Goal: Task Accomplishment & Management: Manage account settings

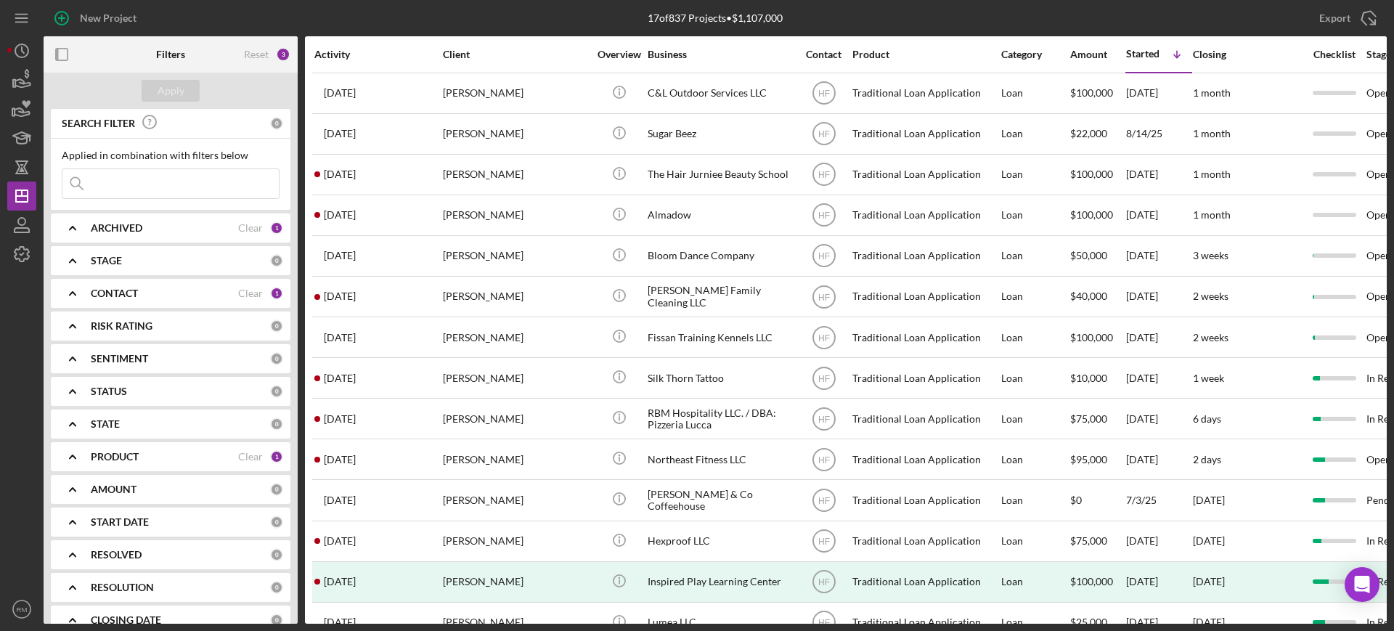
click at [135, 174] on input at bounding box center [170, 183] width 216 height 29
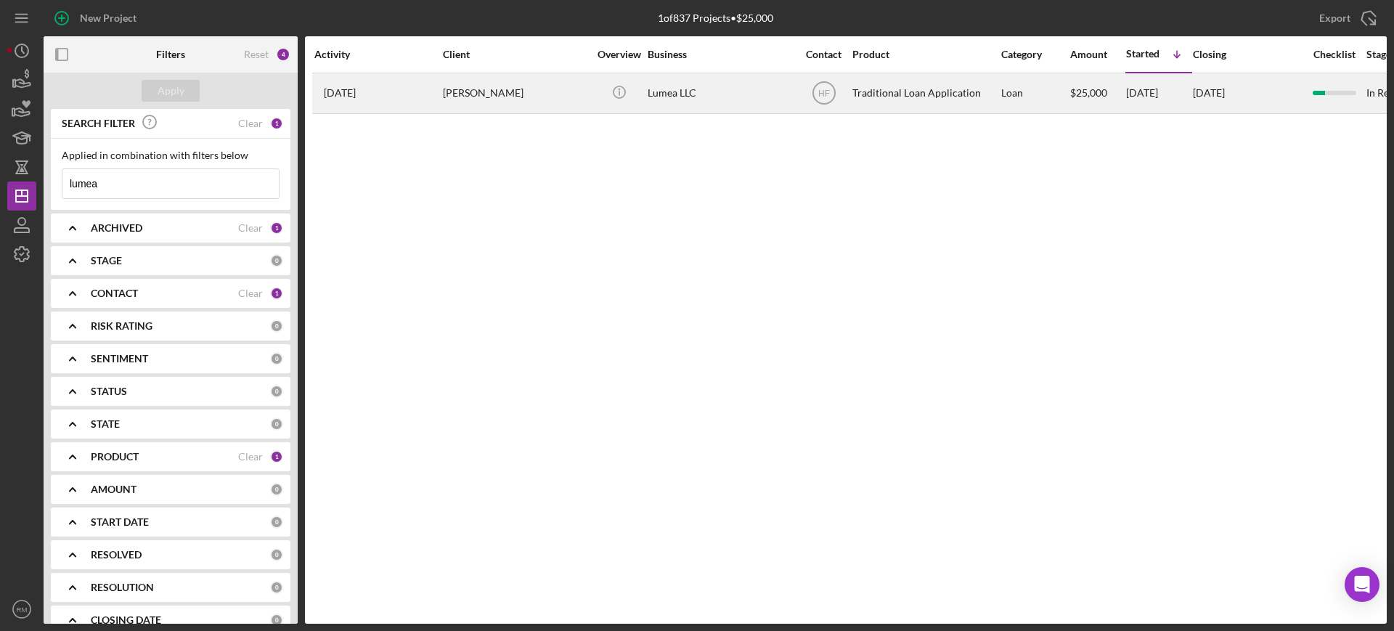
type input "lumea"
click at [508, 105] on div "[PERSON_NAME]" at bounding box center [515, 93] width 145 height 38
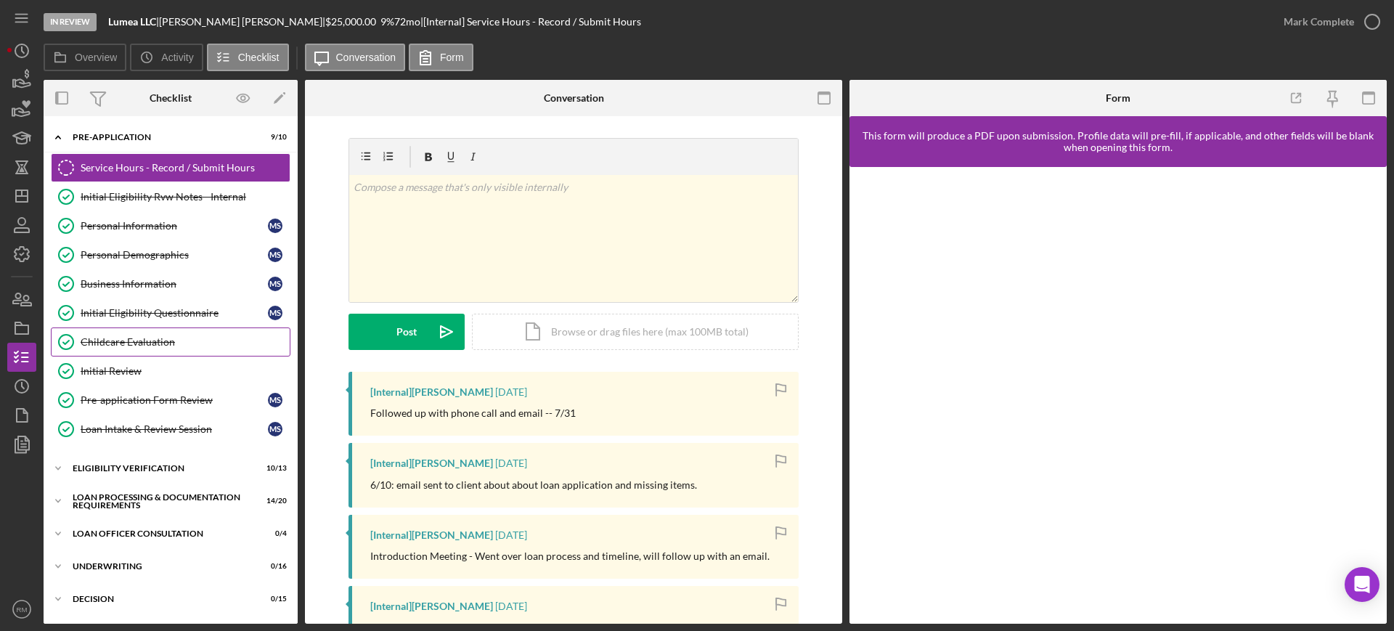
scroll to position [194, 0]
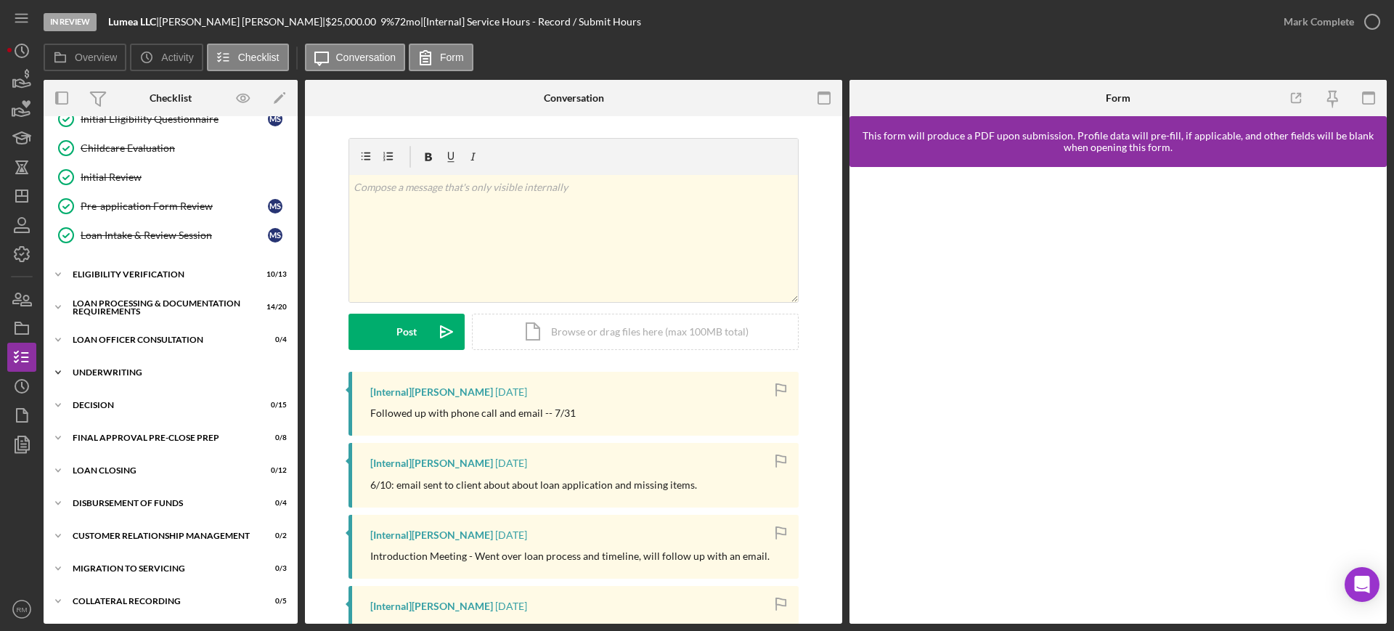
click at [134, 358] on div "Icon/Expander Underwriting 0 / 16" at bounding box center [171, 372] width 254 height 29
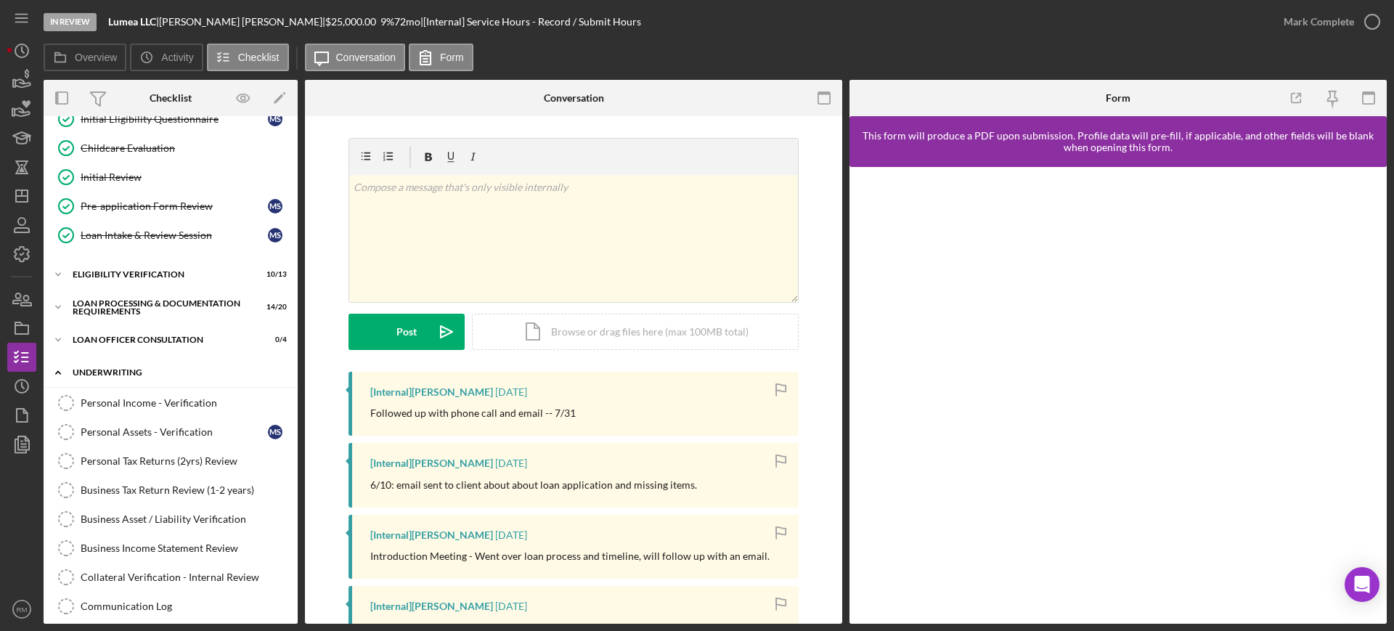
scroll to position [666, 0]
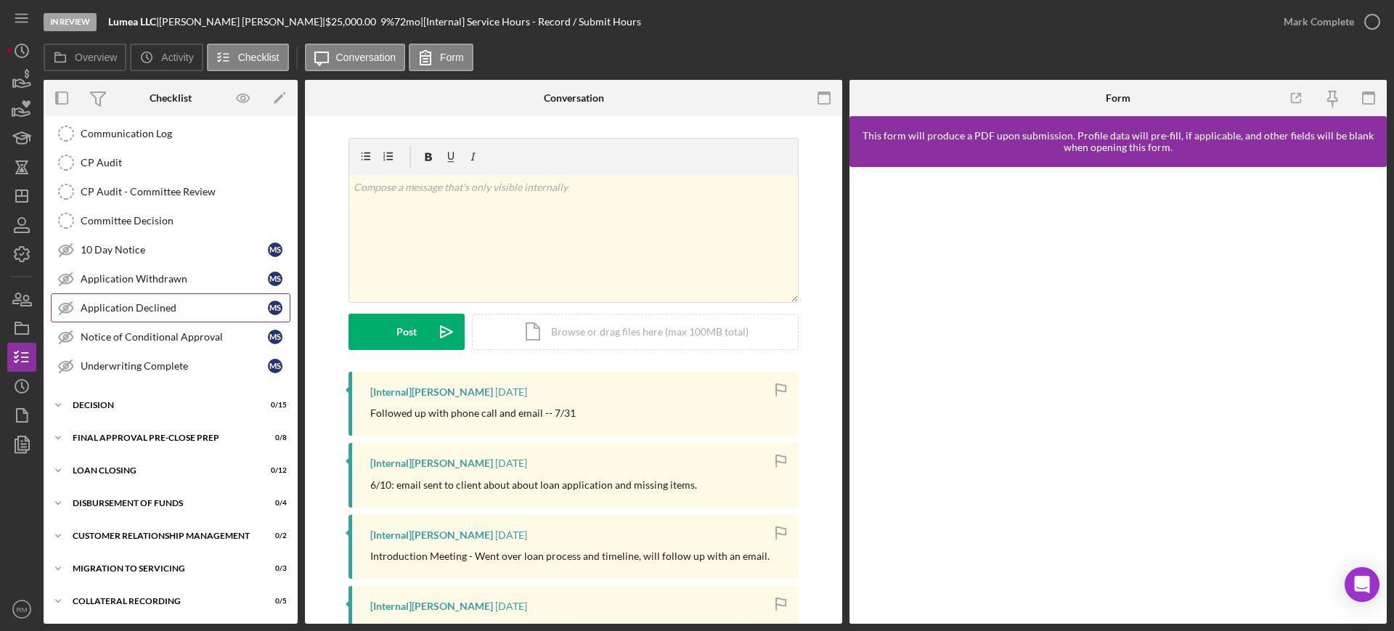
click at [131, 314] on link "Application Declined Application Declined M S" at bounding box center [171, 307] width 240 height 29
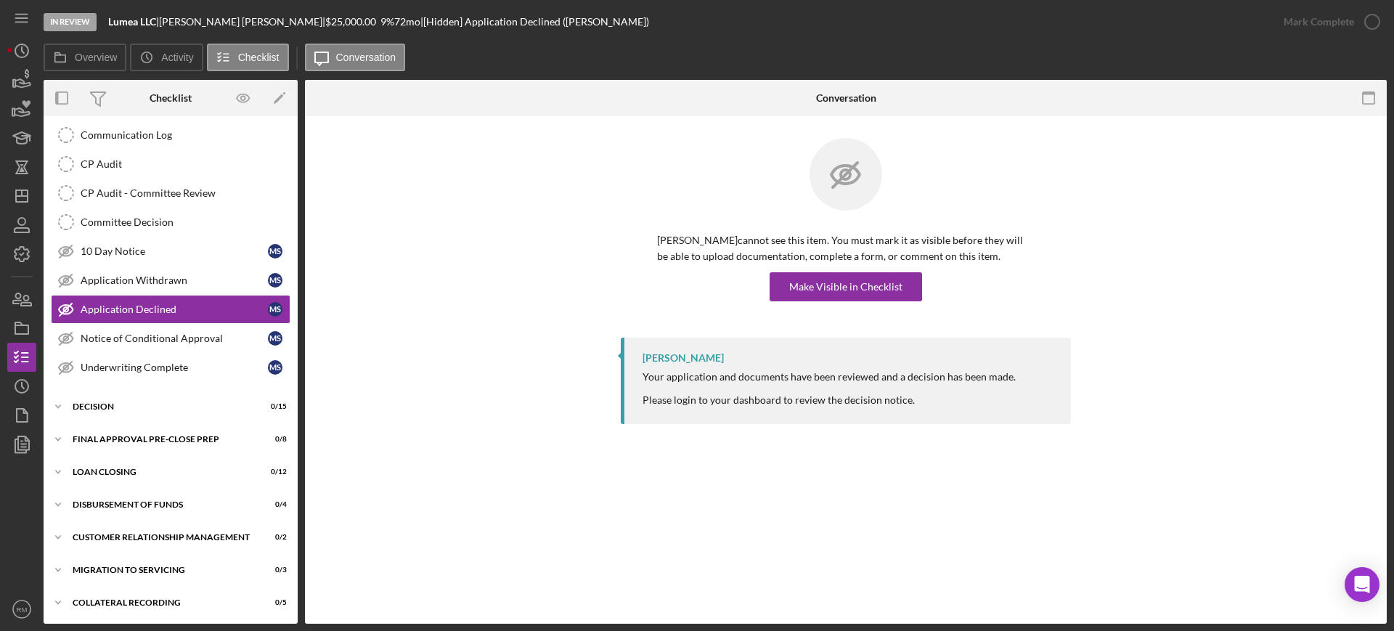
scroll to position [666, 0]
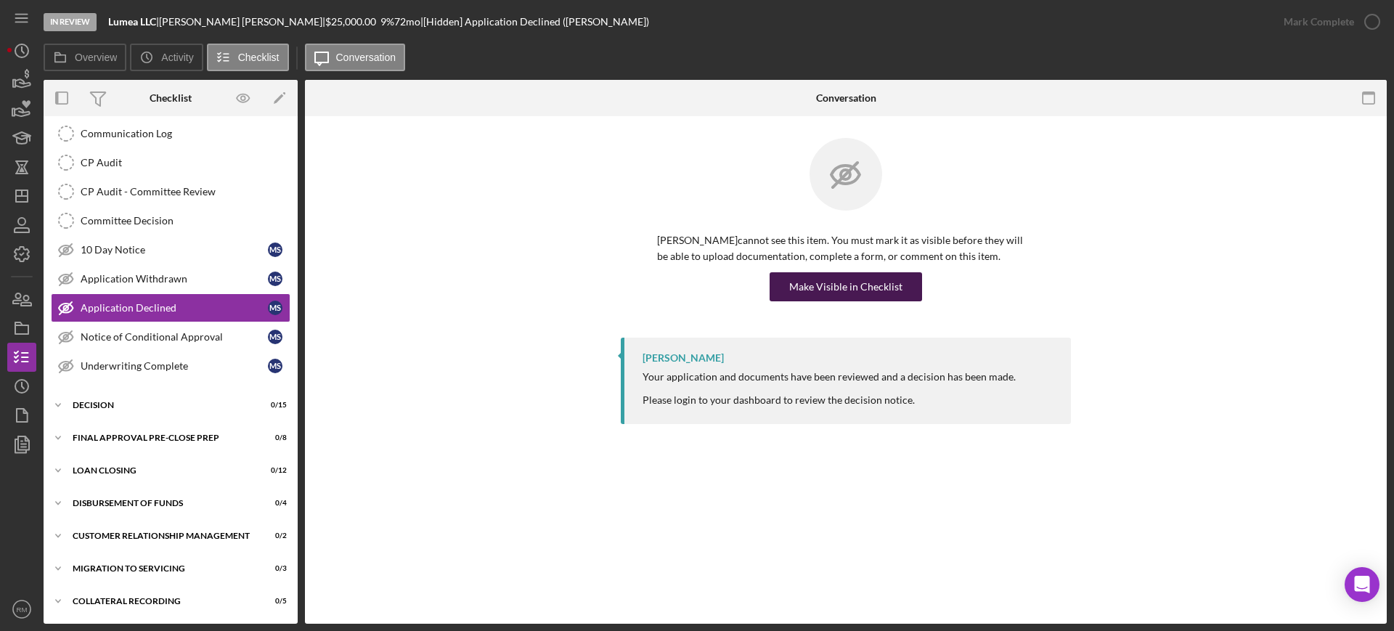
click at [849, 279] on div "Make Visible in Checklist" at bounding box center [845, 286] width 113 height 29
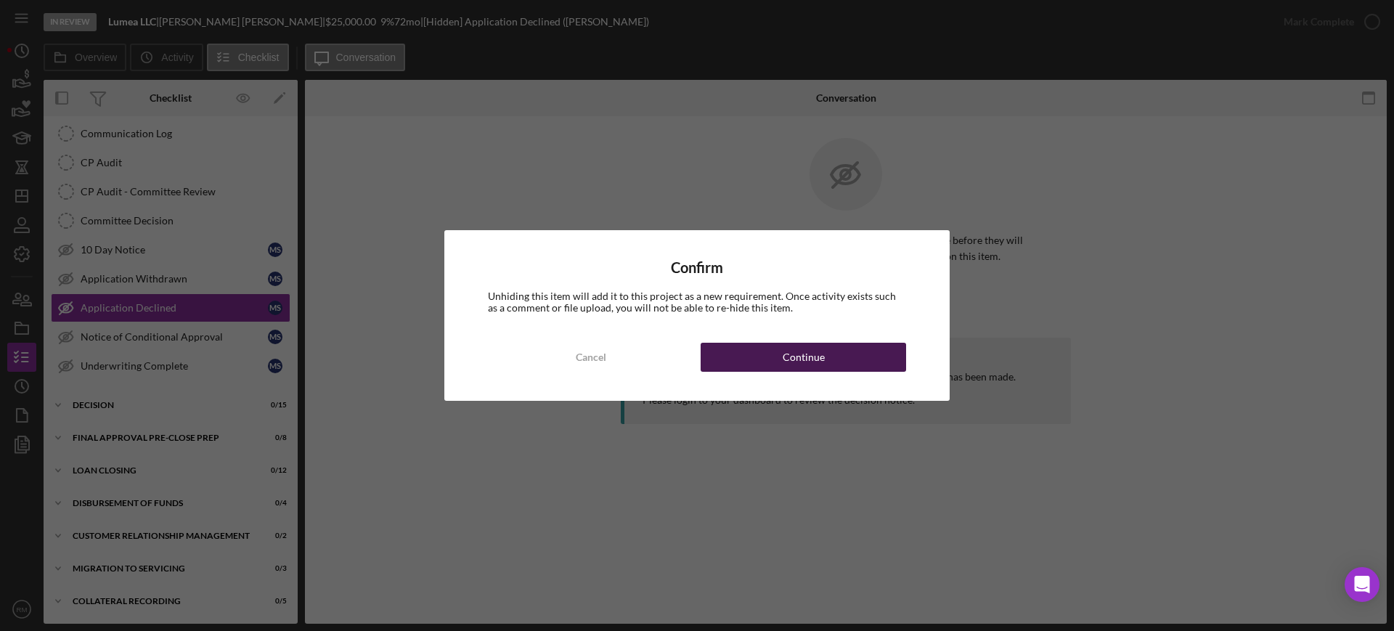
click at [838, 362] on button "Continue" at bounding box center [803, 357] width 205 height 29
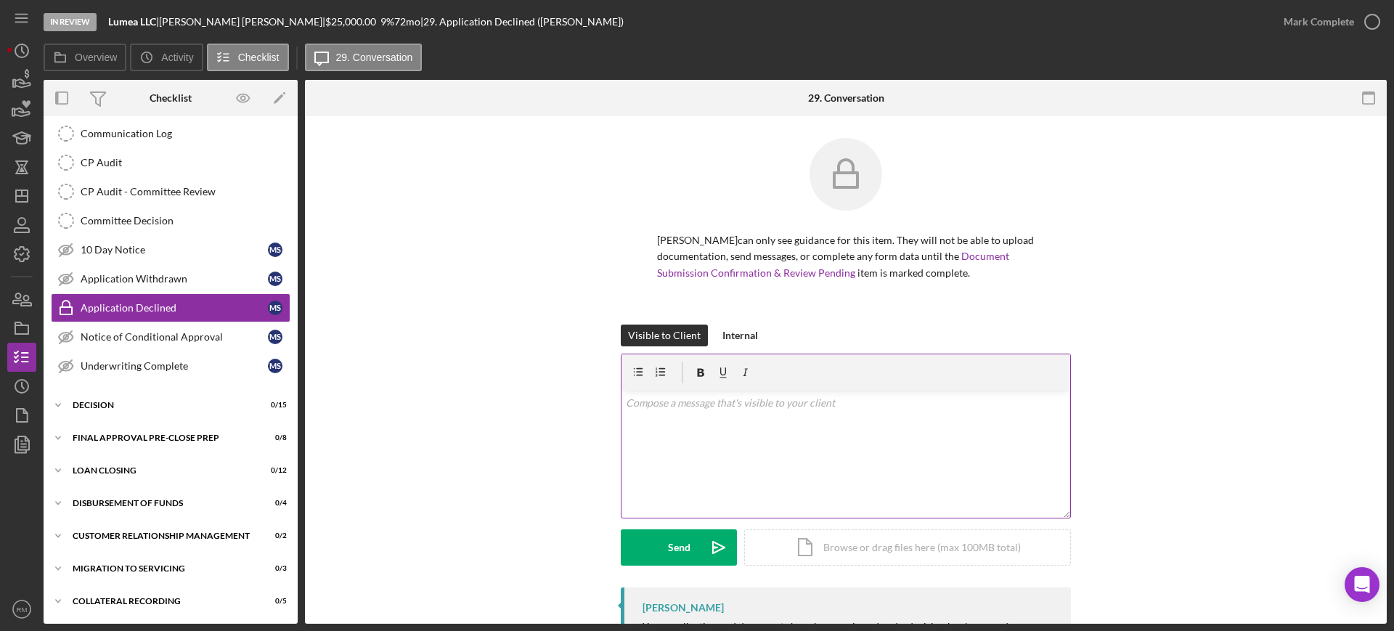
click at [745, 434] on div "v Color teal Color pink Remove color Add row above Add row below Add column bef…" at bounding box center [845, 454] width 449 height 127
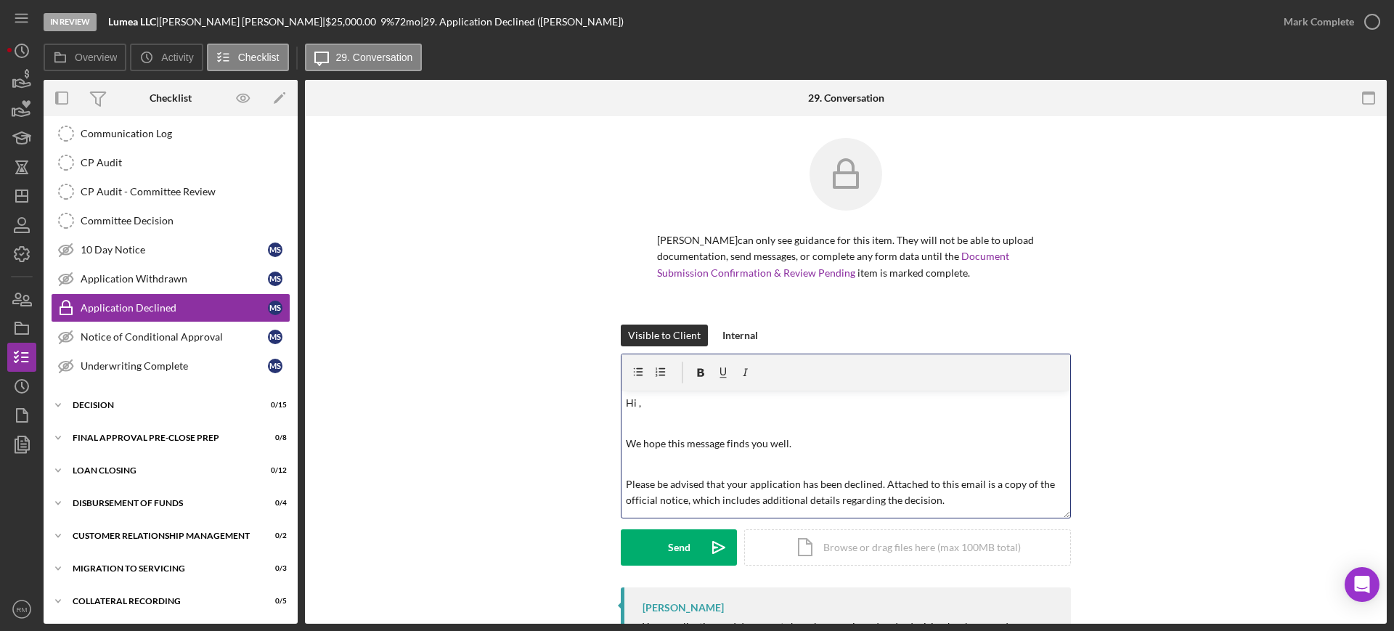
scroll to position [89, 0]
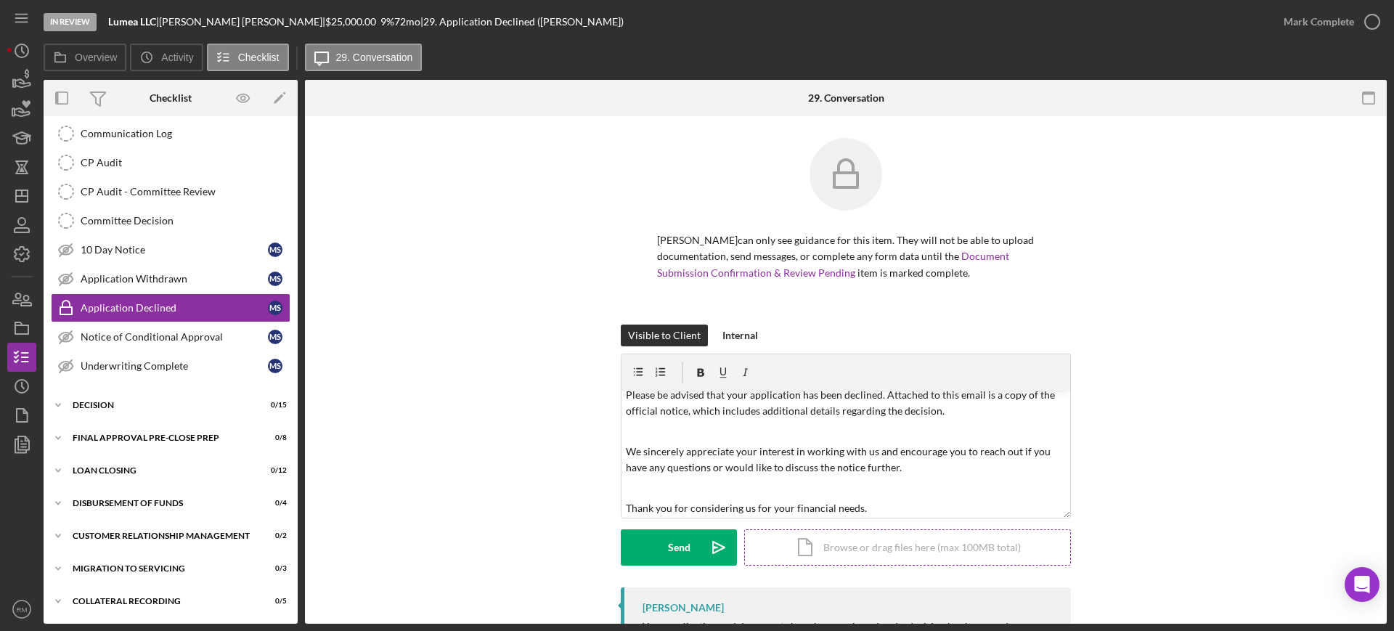
click at [825, 547] on div "Icon/Document Browse or drag files here (max 100MB total) Tap to choose files o…" at bounding box center [907, 547] width 327 height 36
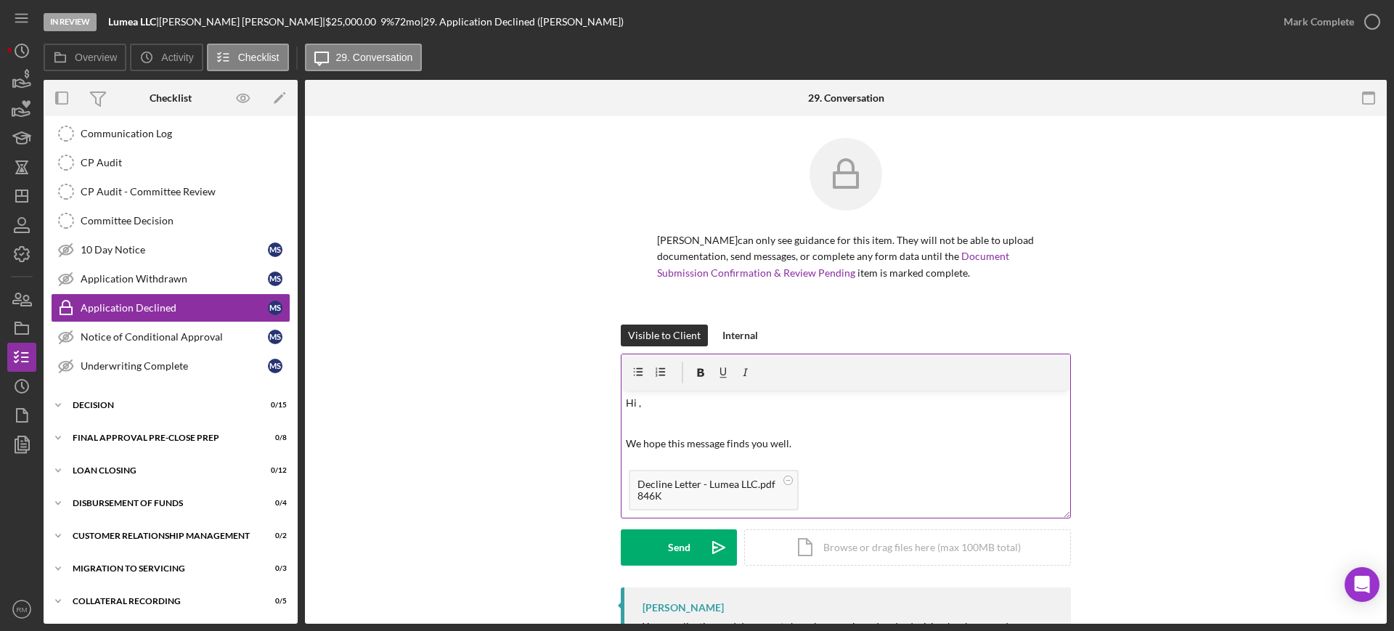
click at [695, 415] on p at bounding box center [846, 423] width 441 height 16
click at [680, 541] on div "Send" at bounding box center [679, 547] width 23 height 36
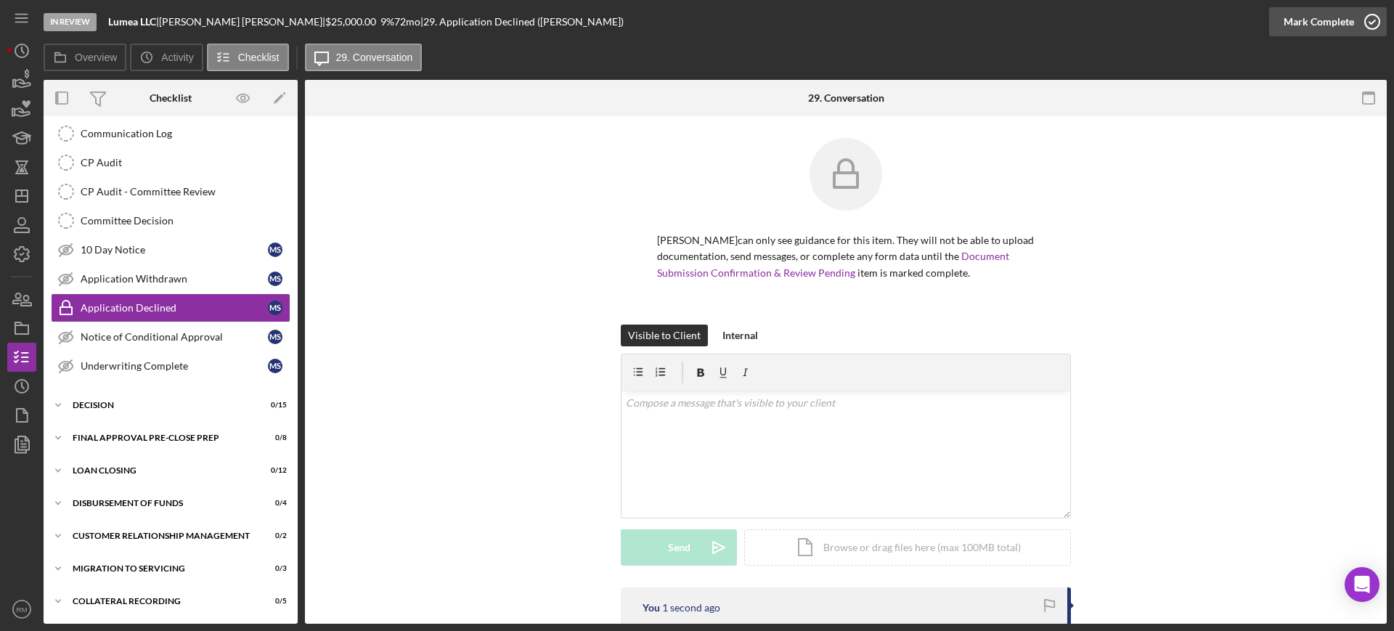
click at [1303, 17] on div "Mark Complete" at bounding box center [1319, 21] width 70 height 29
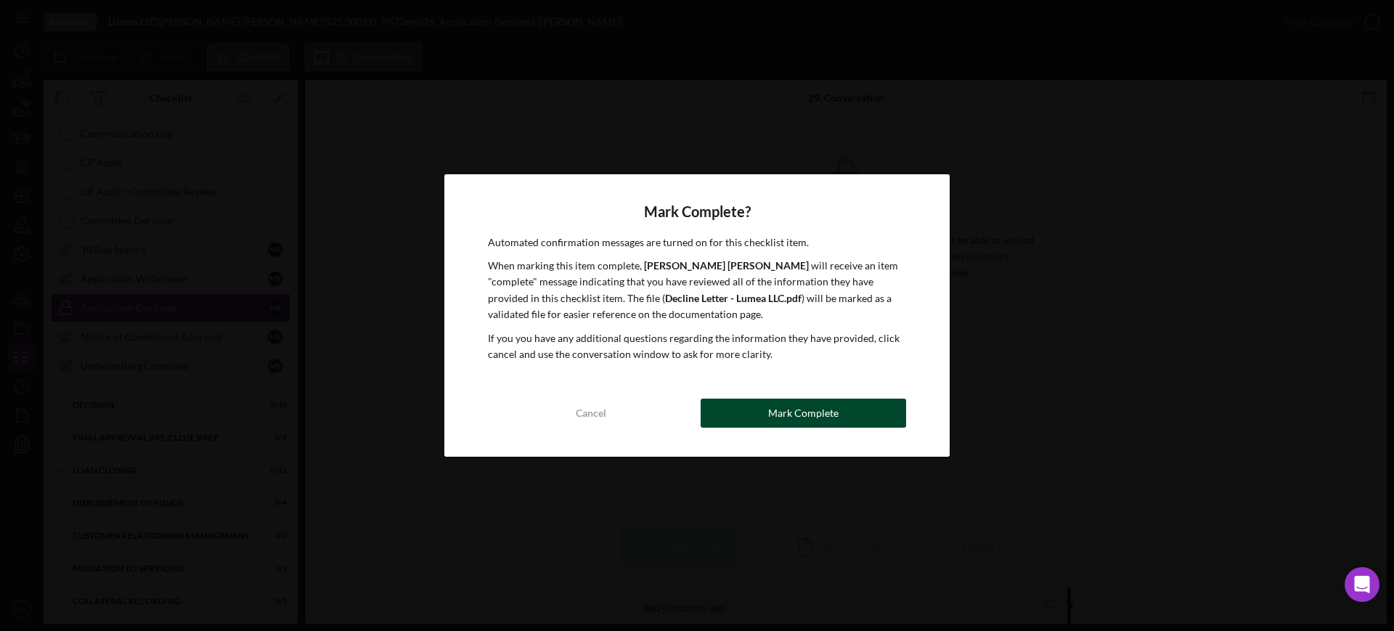
click at [730, 416] on button "Mark Complete" at bounding box center [803, 413] width 205 height 29
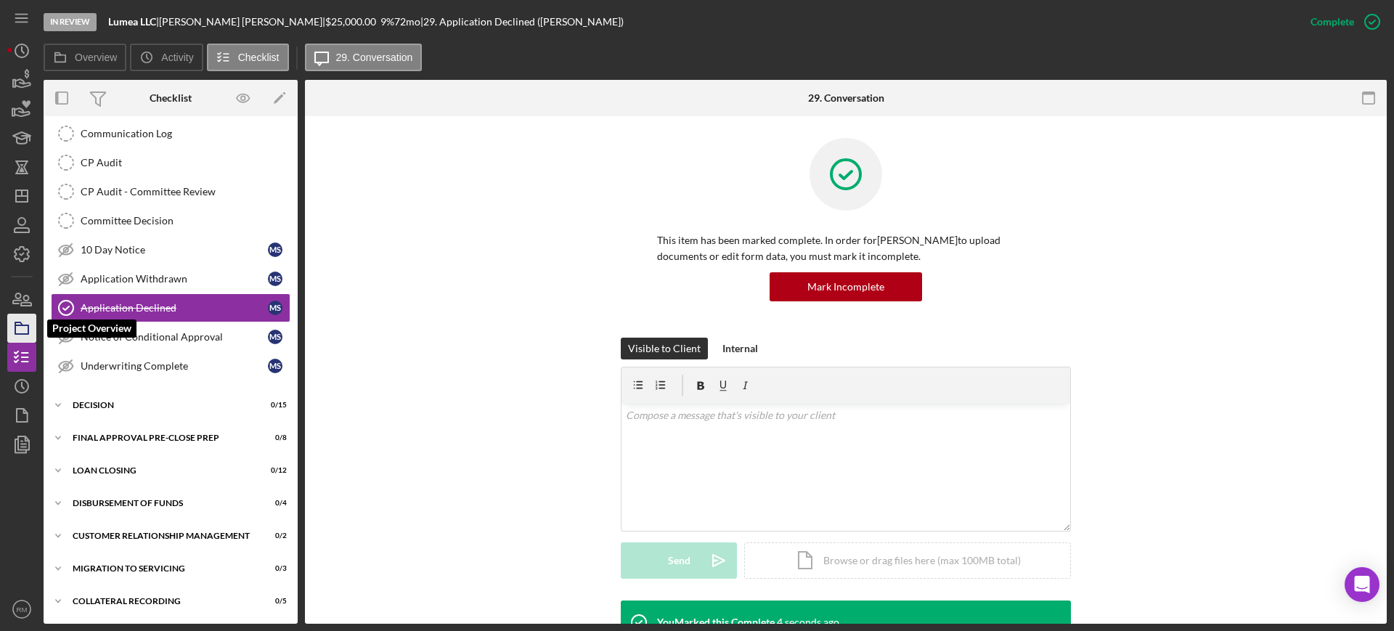
click at [30, 330] on icon "button" at bounding box center [22, 328] width 36 height 36
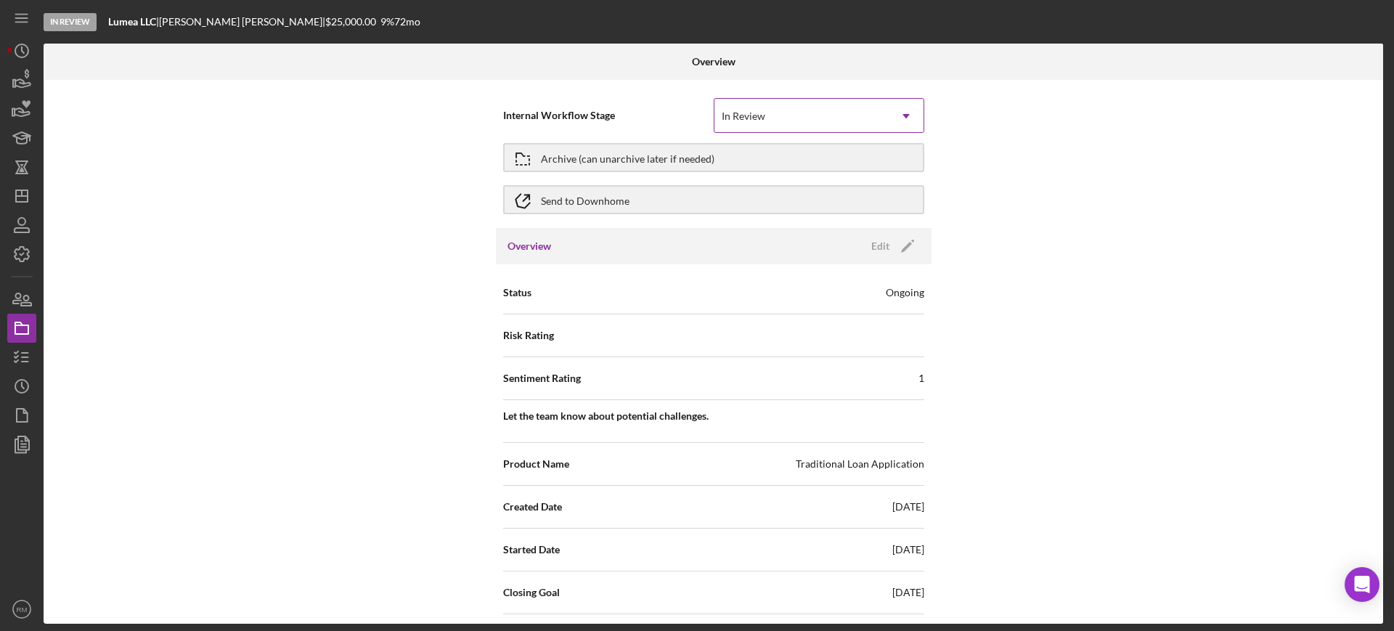
click at [847, 124] on div "In Review" at bounding box center [801, 115] width 174 height 33
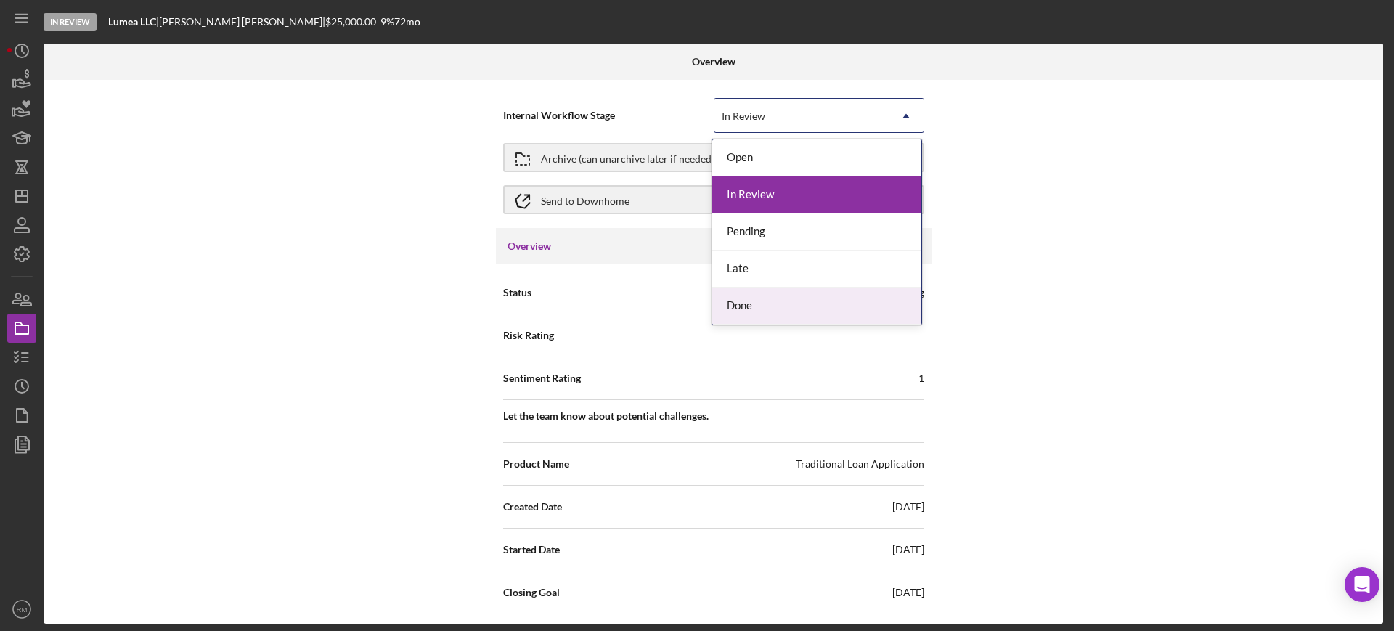
click at [791, 293] on div "Done" at bounding box center [816, 305] width 209 height 37
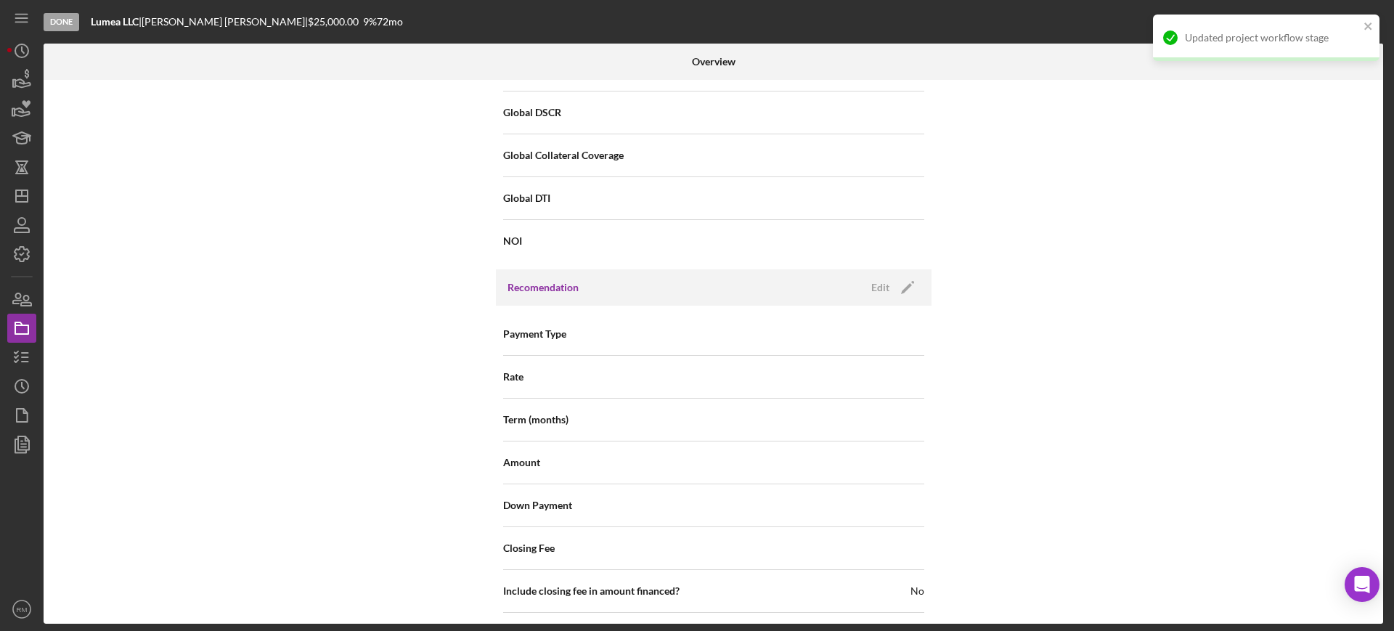
scroll to position [1670, 0]
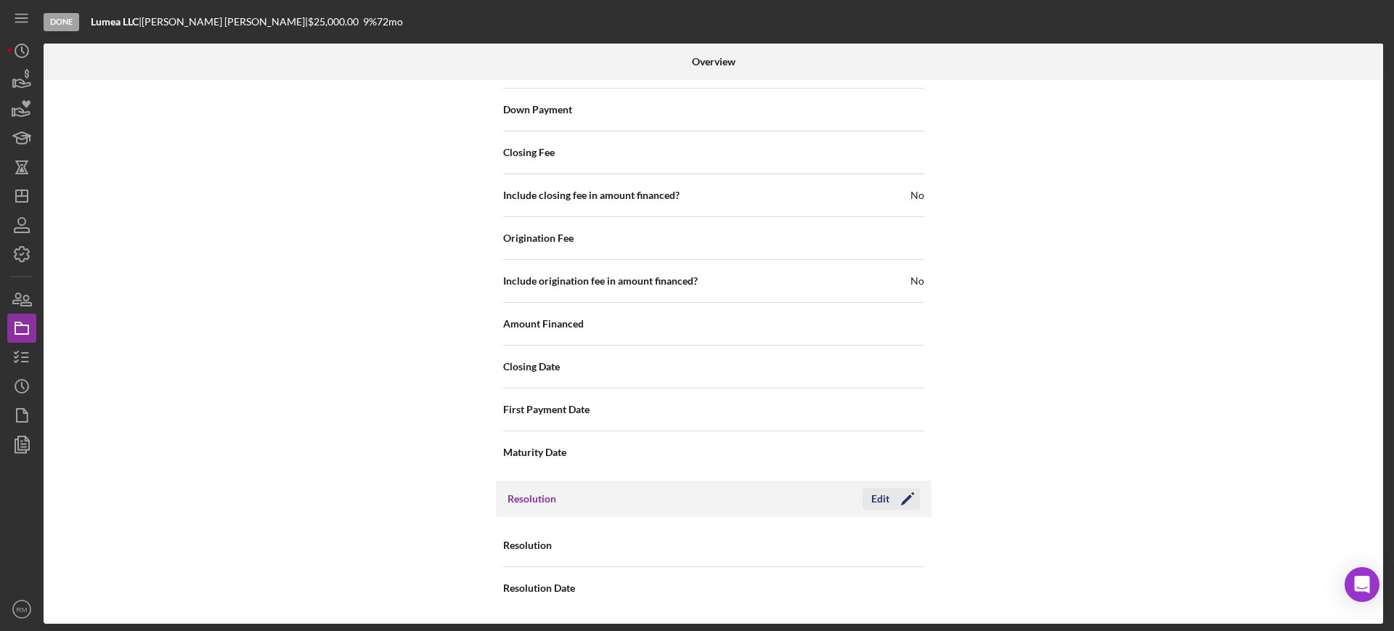
click at [898, 496] on icon "Icon/Edit" at bounding box center [907, 499] width 36 height 36
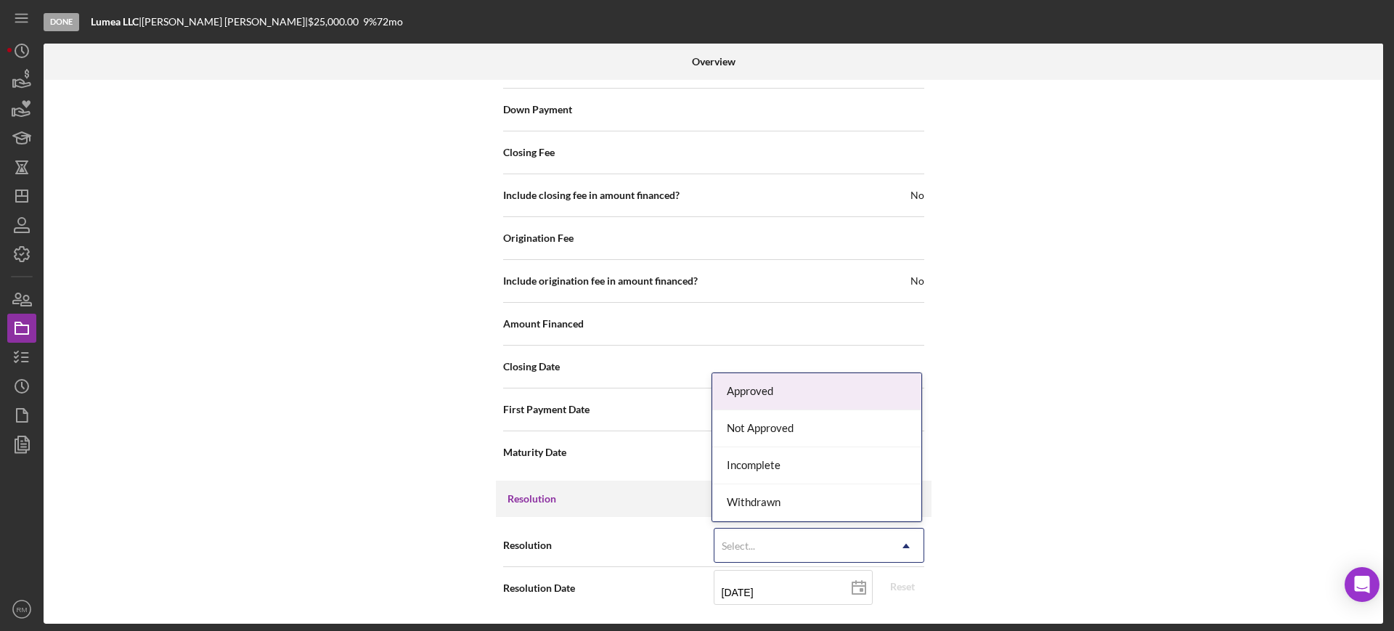
click at [777, 547] on div "Select..." at bounding box center [801, 545] width 174 height 33
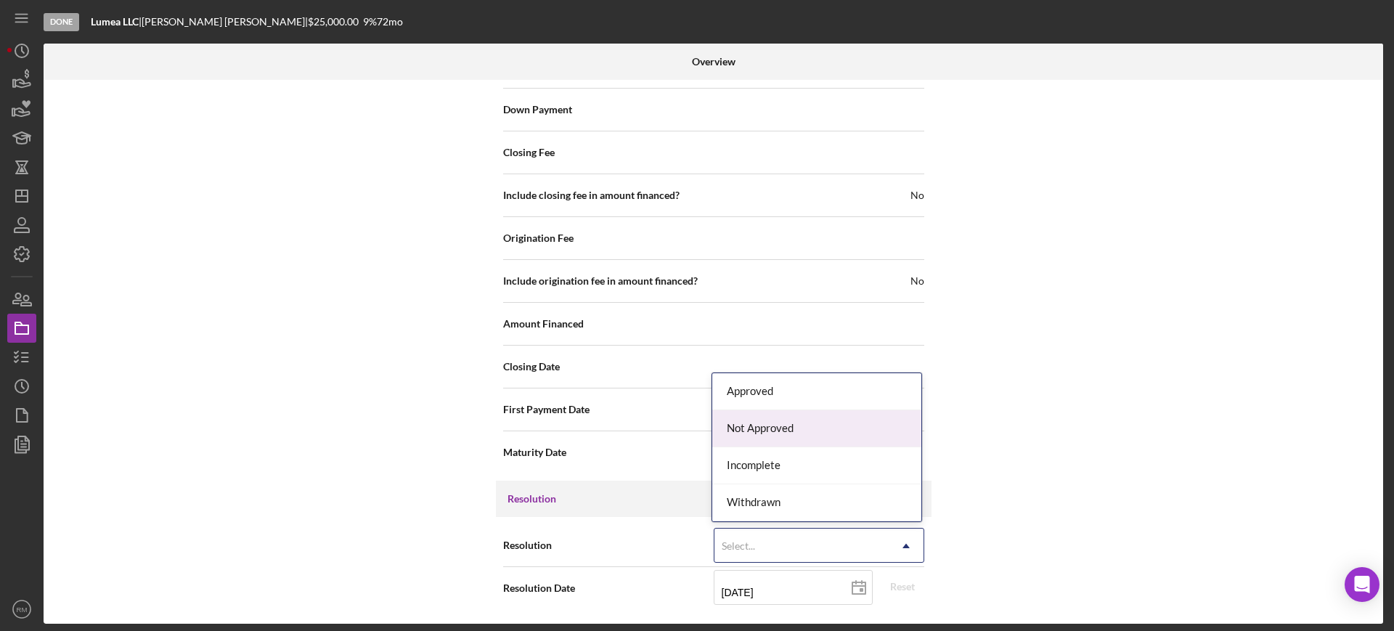
click at [805, 436] on div "Not Approved" at bounding box center [816, 428] width 209 height 37
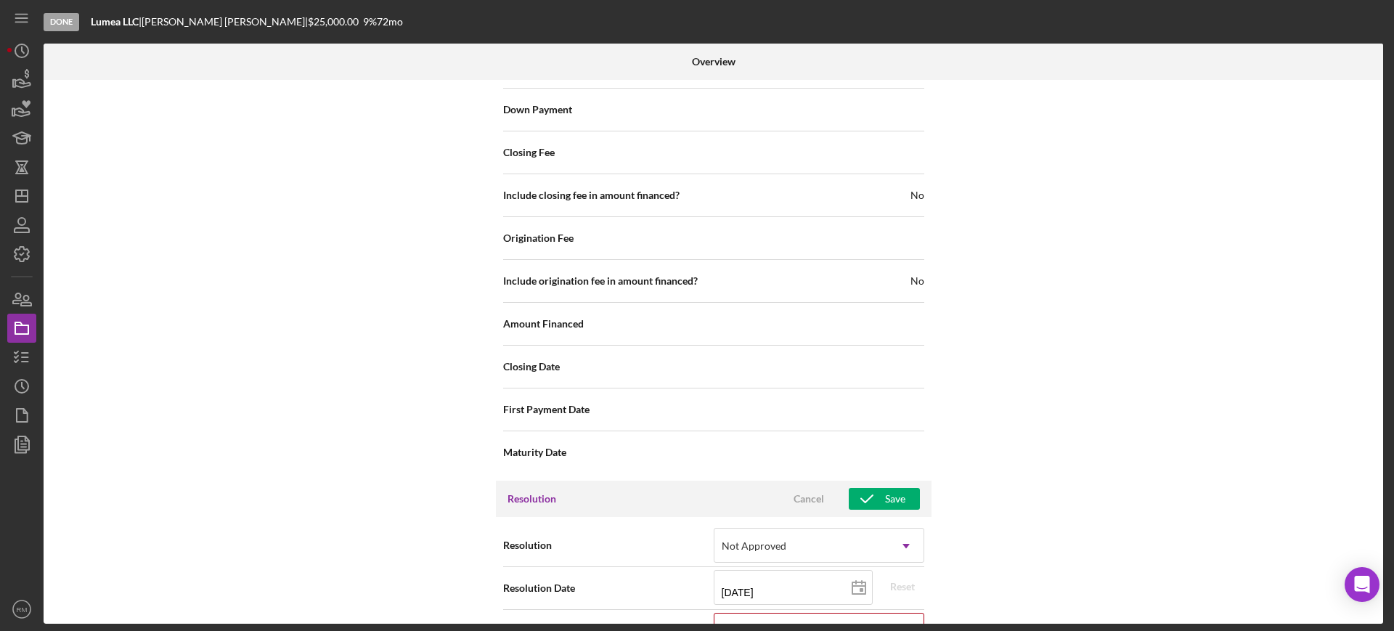
scroll to position [1763, 0]
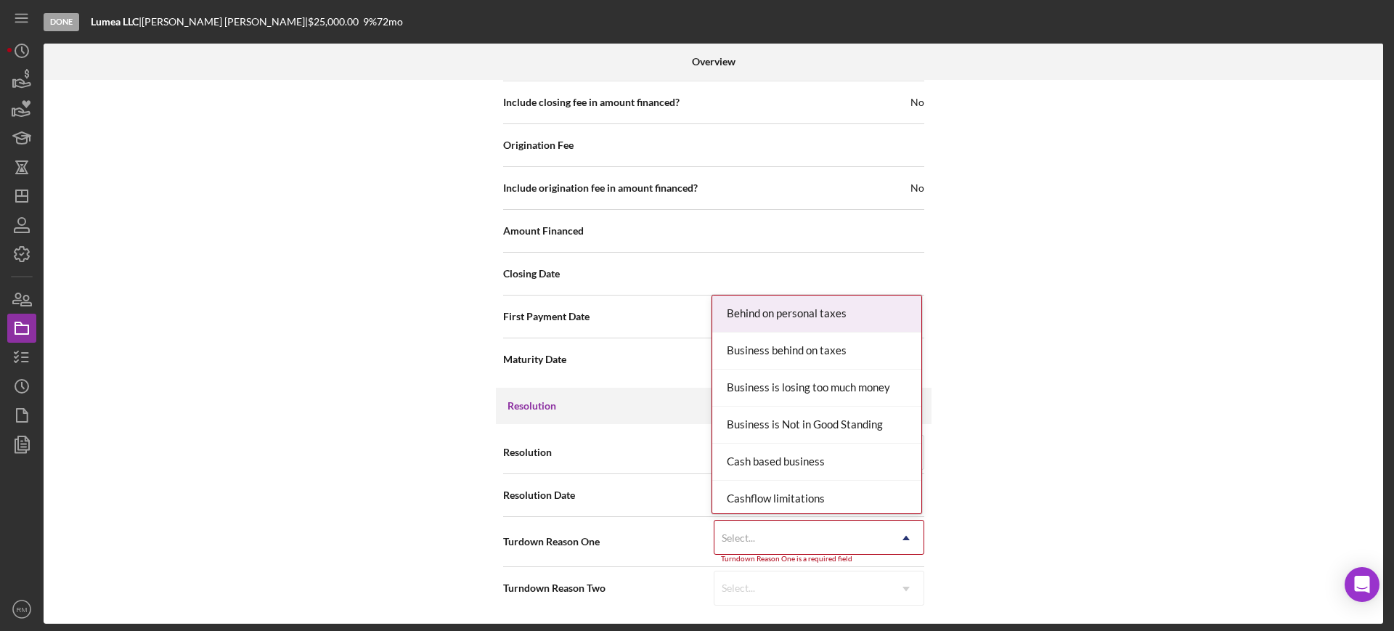
click at [782, 537] on div "Select..." at bounding box center [801, 537] width 174 height 33
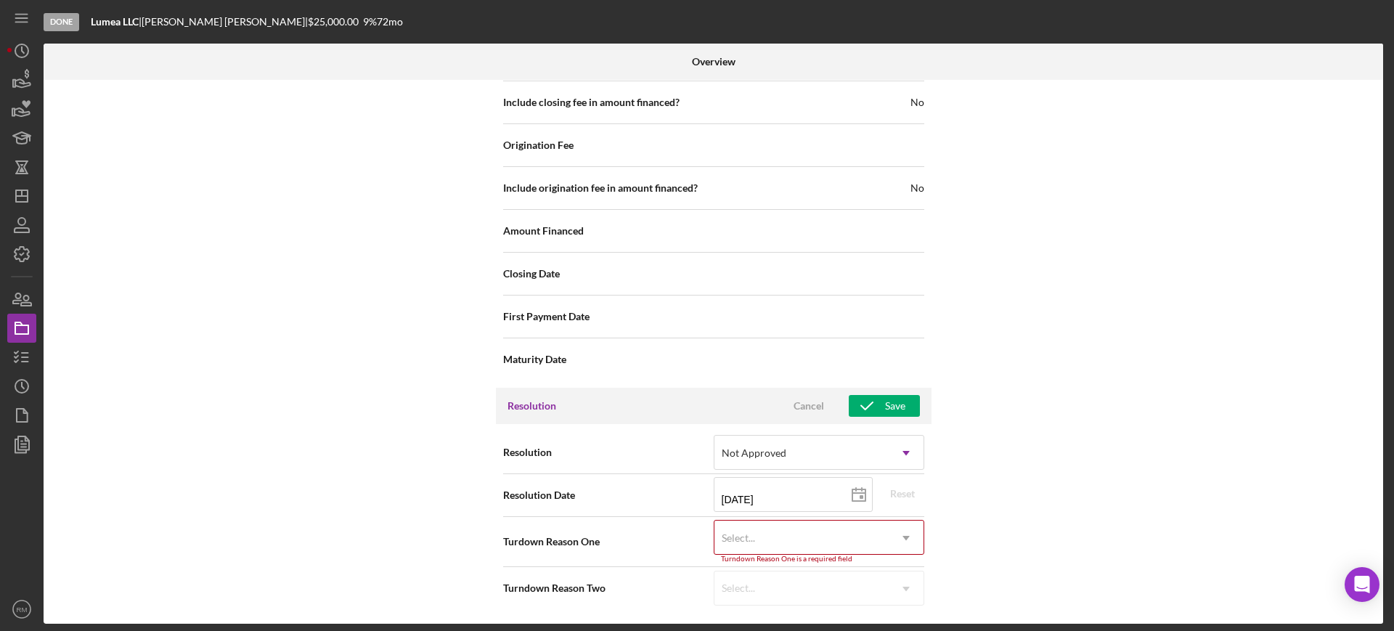
click at [860, 536] on div "Select..." at bounding box center [801, 537] width 174 height 33
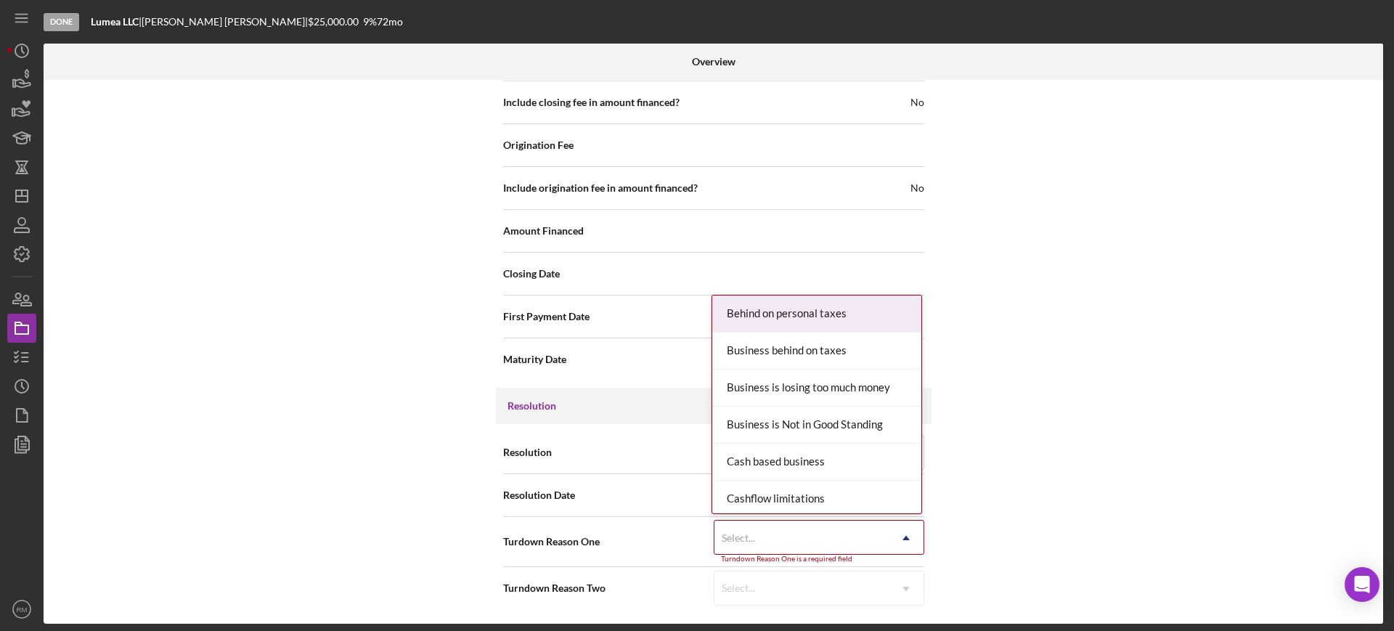
click at [907, 529] on icon "Icon/Dropdown Arrow" at bounding box center [906, 538] width 35 height 35
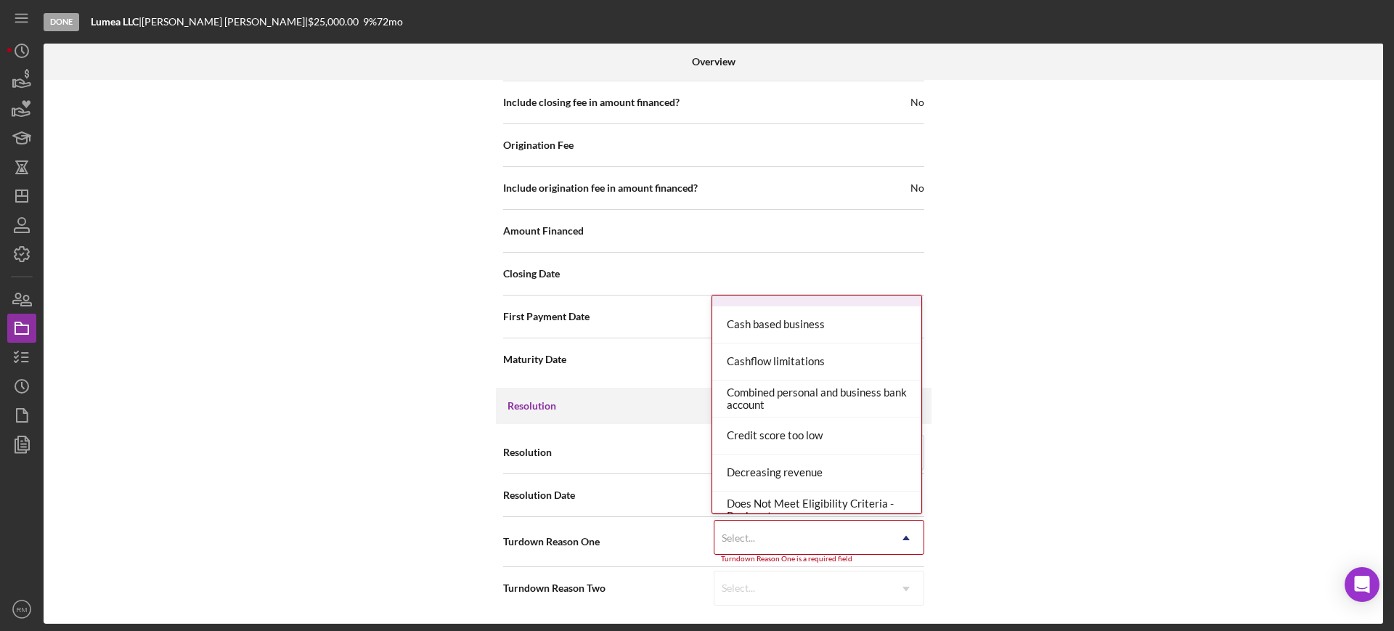
scroll to position [138, 0]
click at [804, 364] on div "Cashflow limitations" at bounding box center [816, 361] width 209 height 37
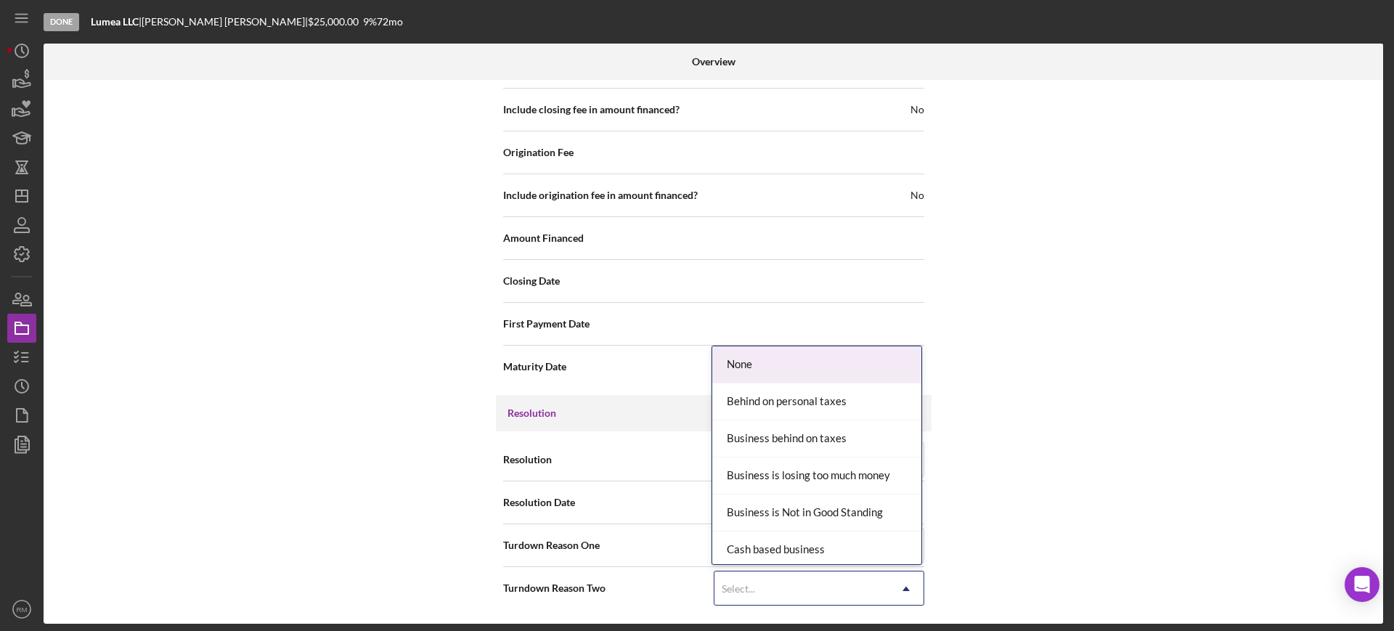
click at [854, 583] on div "Select..." at bounding box center [801, 588] width 174 height 33
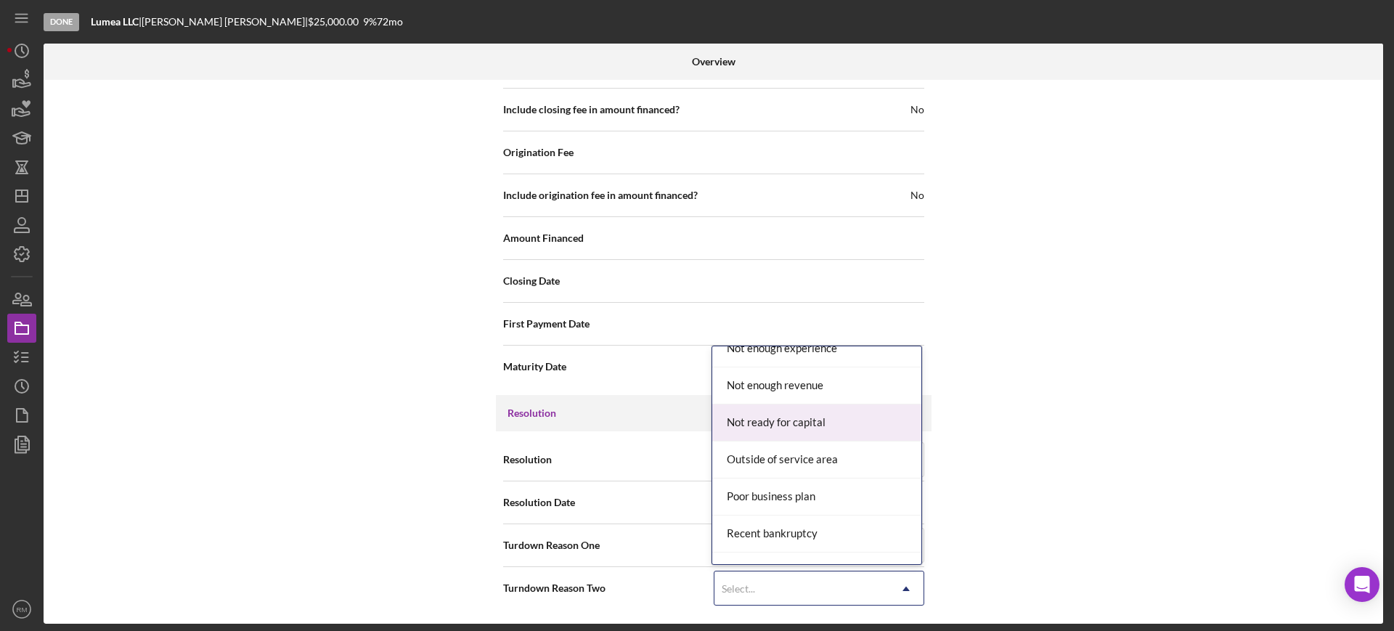
scroll to position [1350, 0]
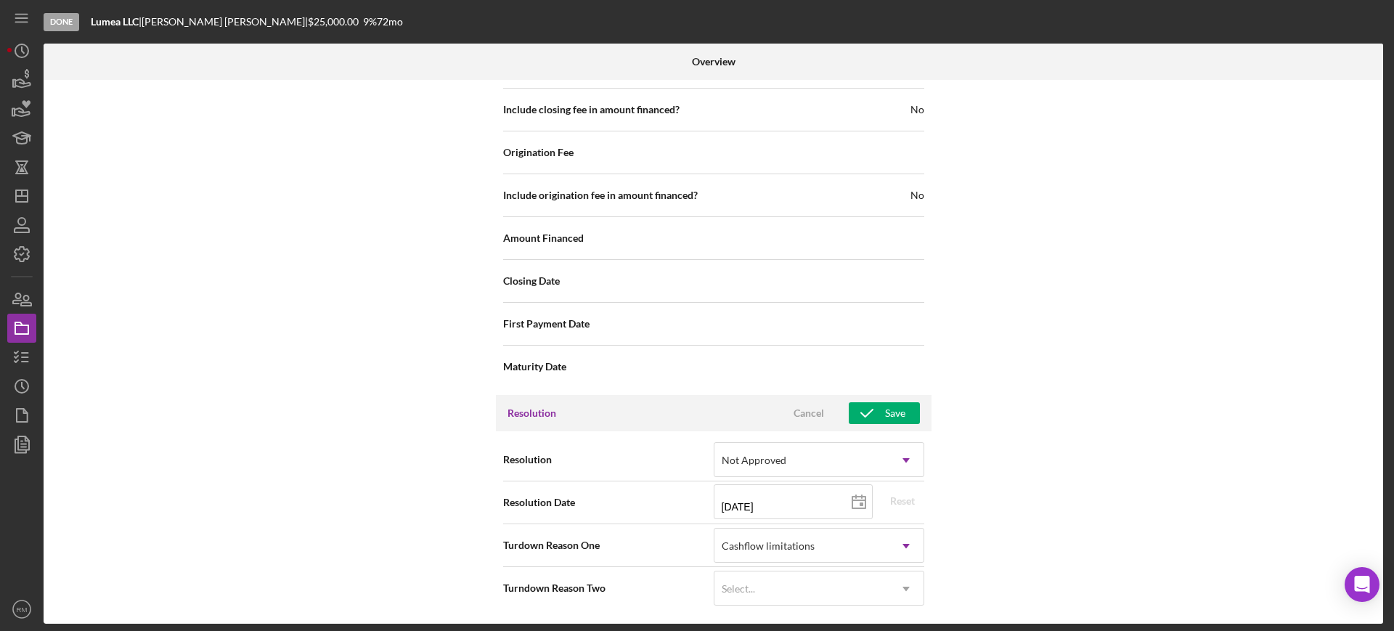
click at [968, 467] on div "Internal Workflow Stage Done Icon/Dropdown Arrow Archive (can unarchive later i…" at bounding box center [713, 352] width 1339 height 544
click at [873, 414] on icon "button" at bounding box center [867, 413] width 36 height 36
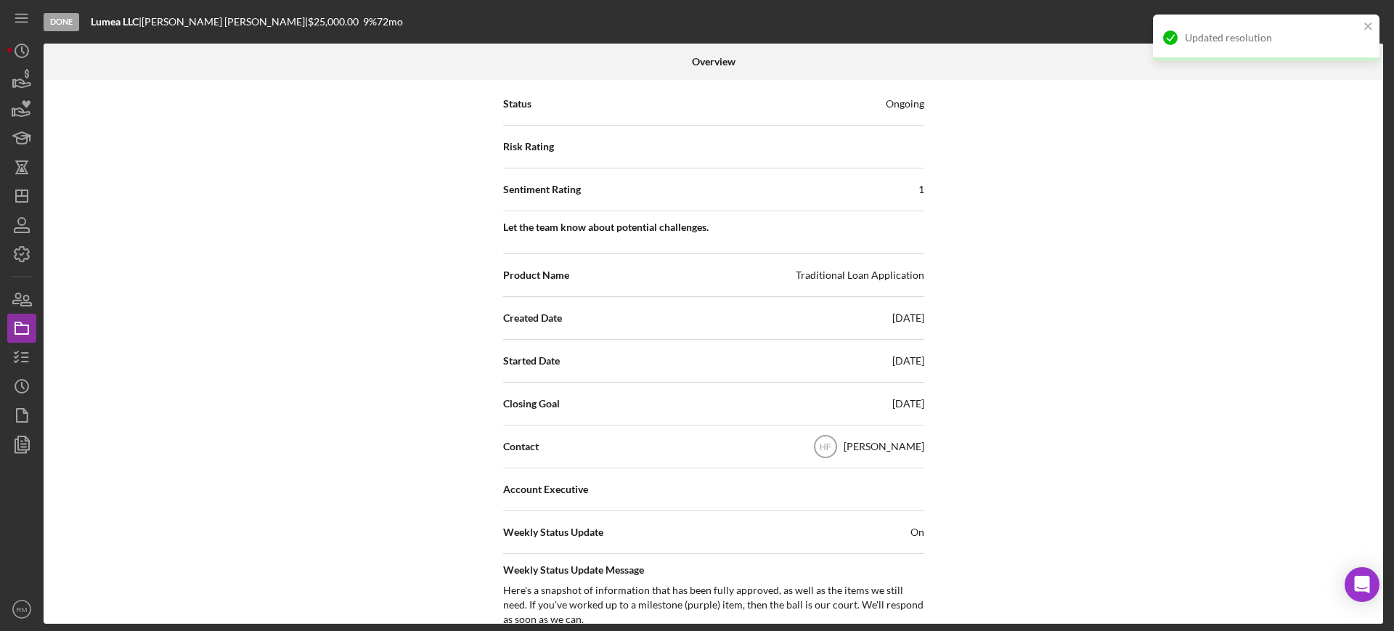
scroll to position [0, 0]
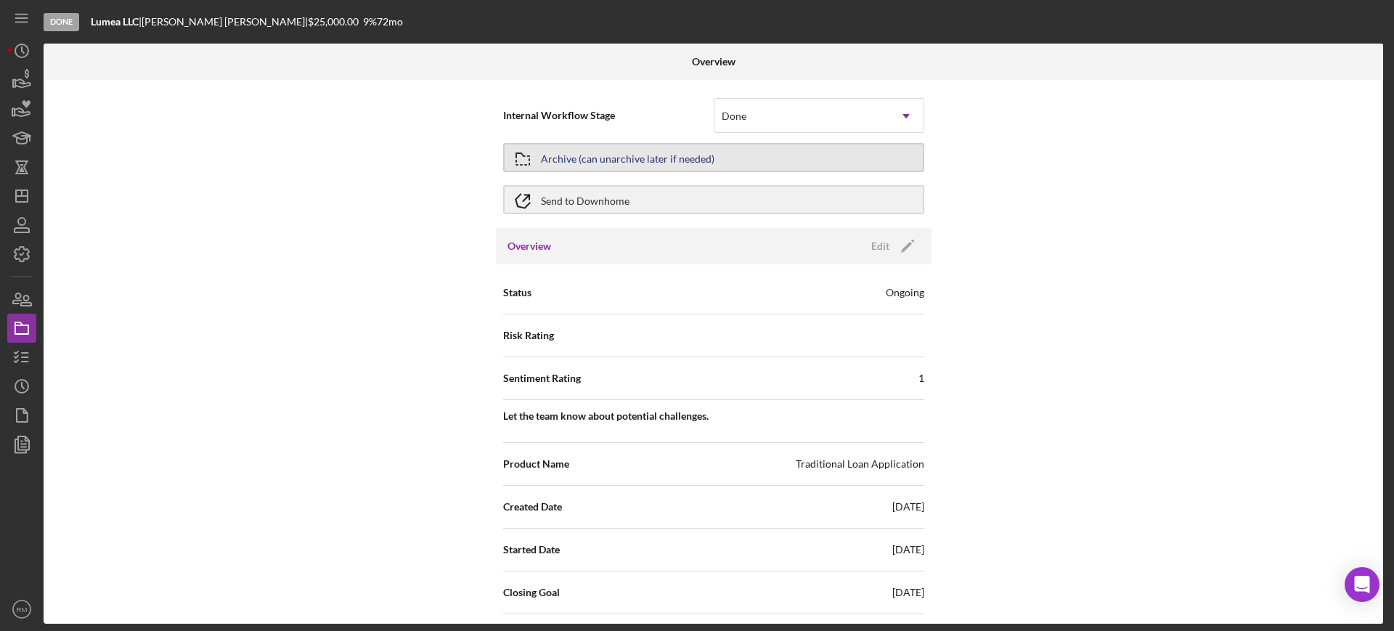
click at [651, 166] on div "Archive (can unarchive later if needed)" at bounding box center [628, 157] width 174 height 26
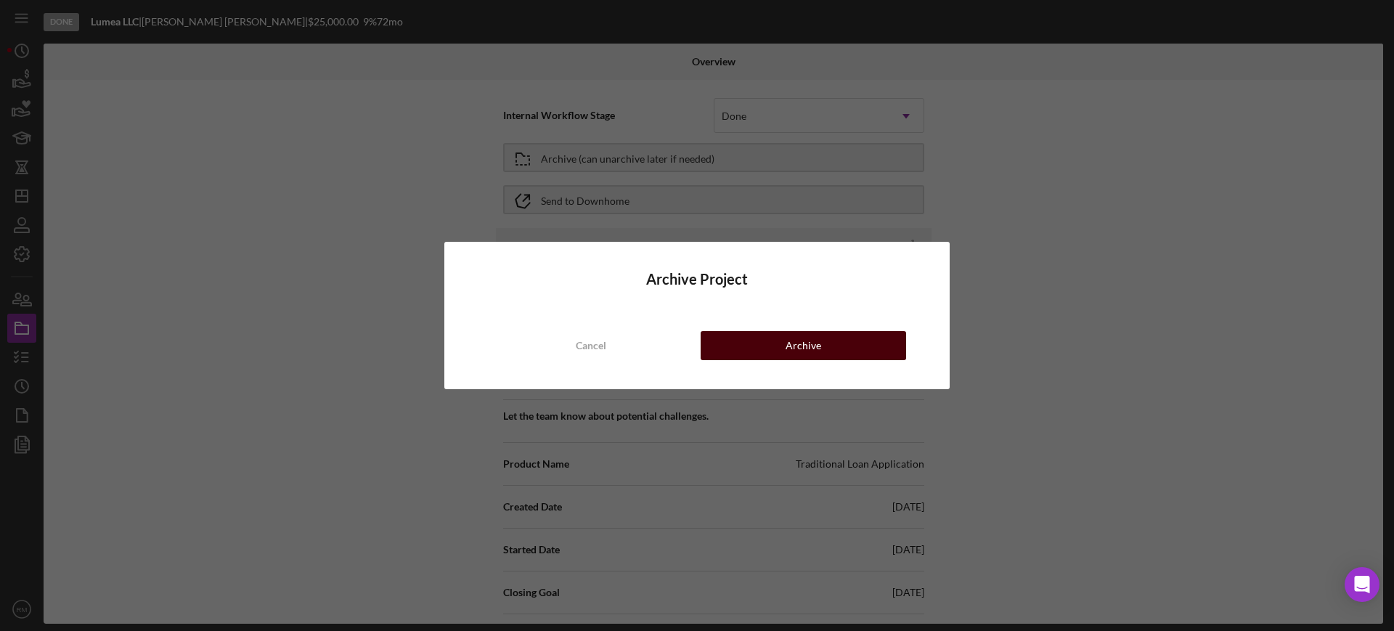
click at [761, 343] on button "Archive" at bounding box center [803, 345] width 205 height 29
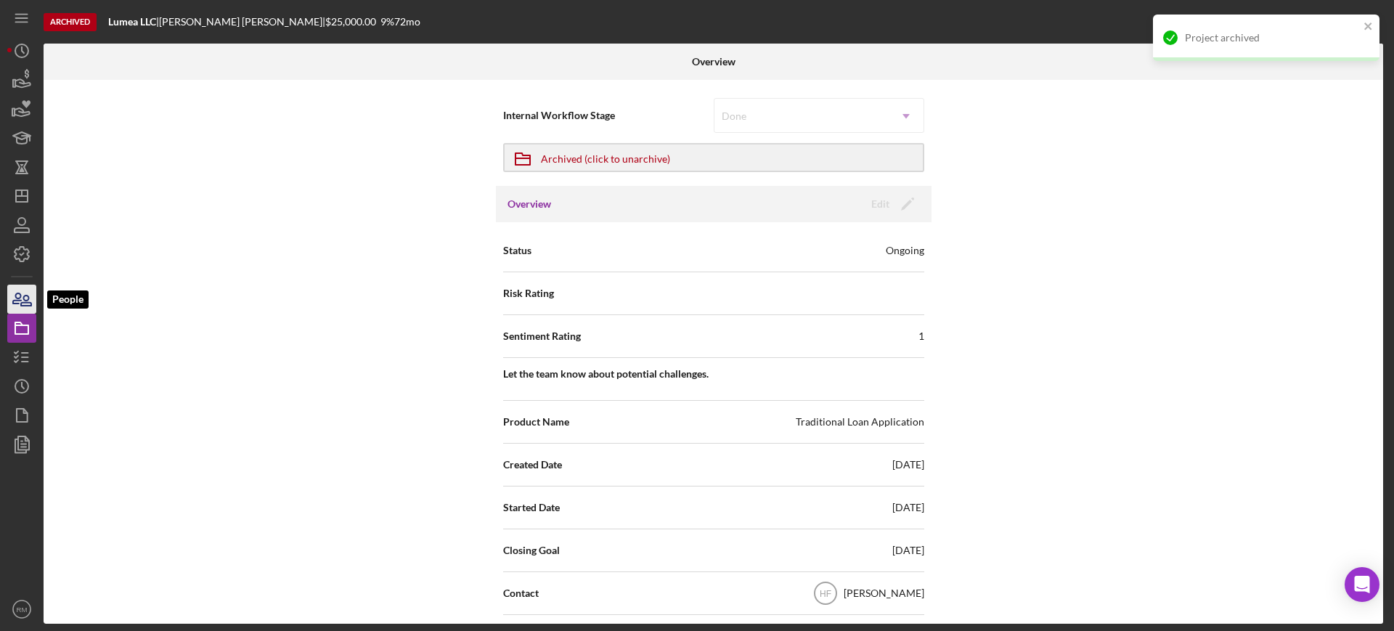
click at [32, 289] on icon "button" at bounding box center [22, 299] width 36 height 36
